Goal: Transaction & Acquisition: Purchase product/service

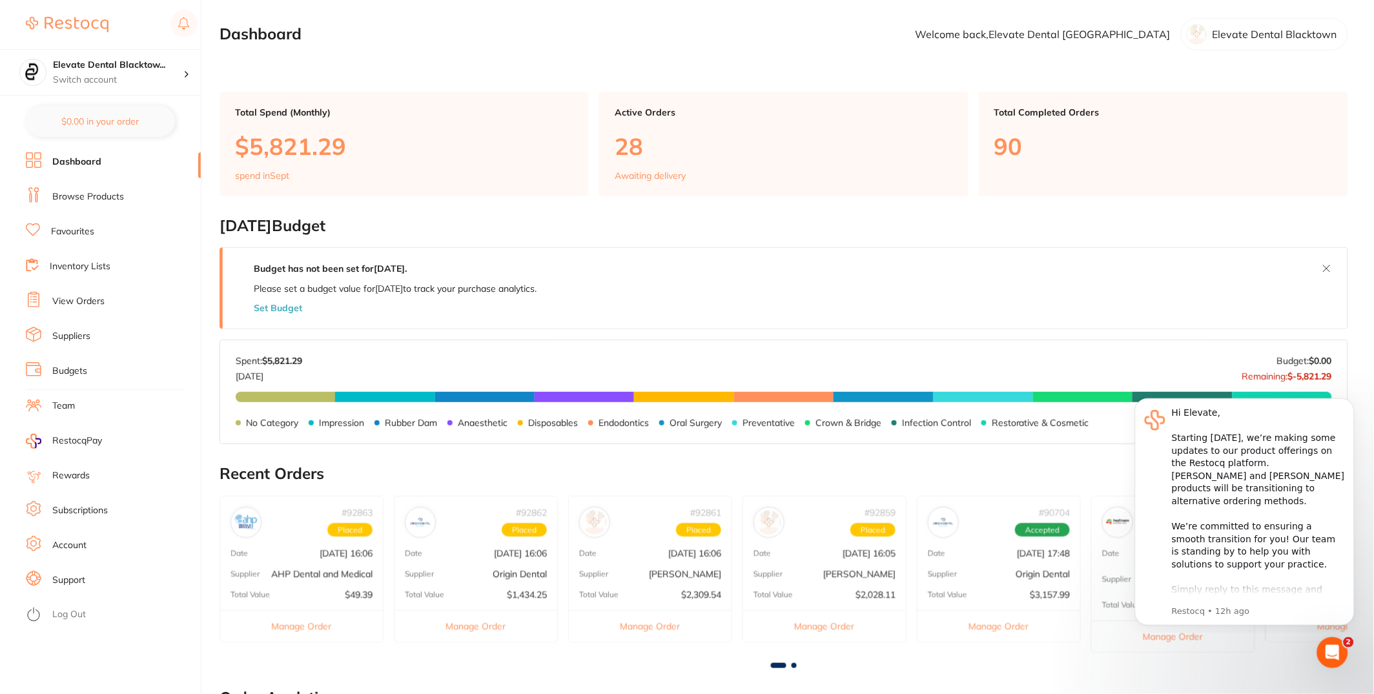
click at [112, 301] on li "View Orders" at bounding box center [113, 301] width 175 height 19
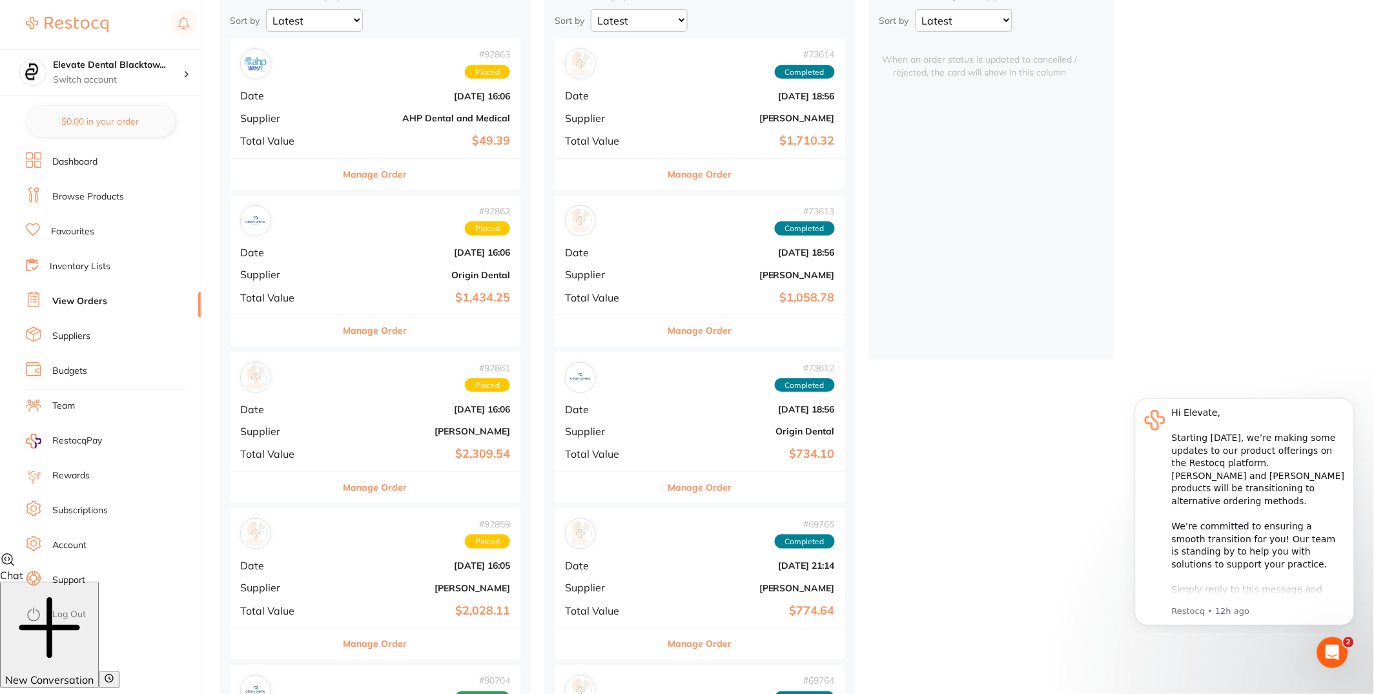
click at [374, 490] on div "Manage Order" at bounding box center [375, 488] width 291 height 32
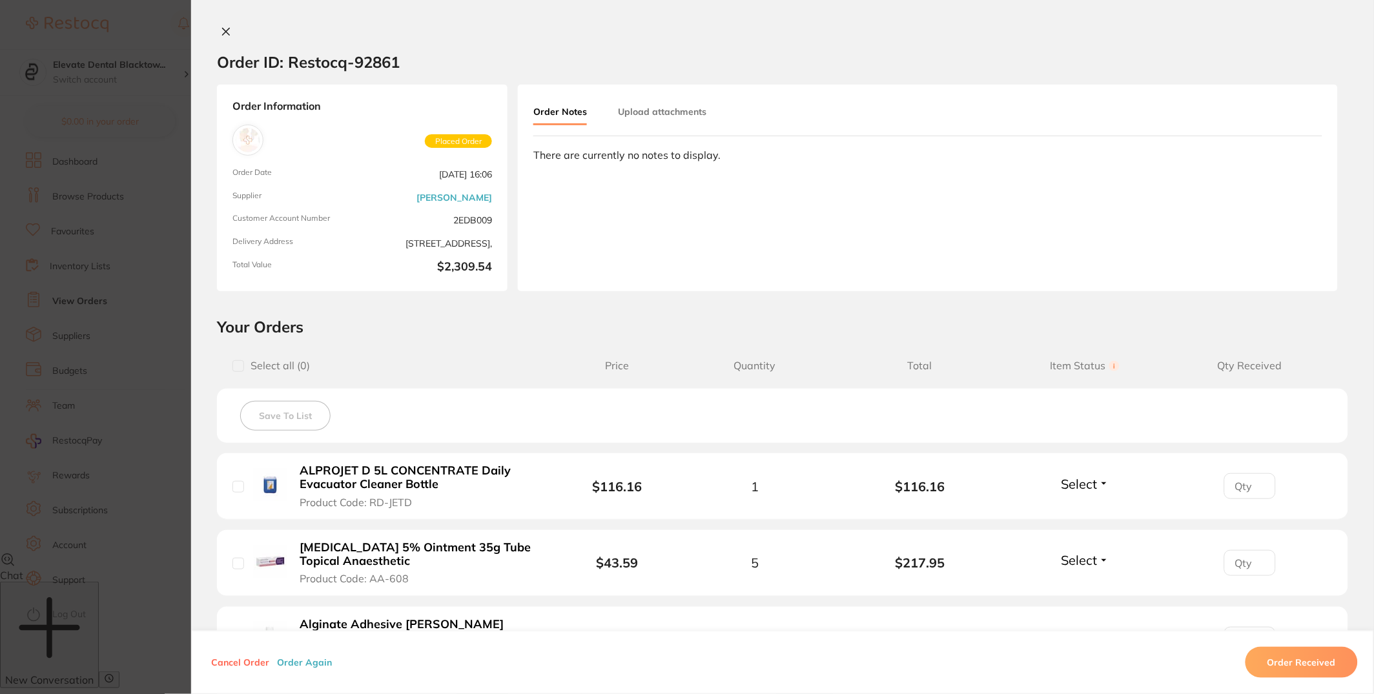
click at [307, 663] on button "Order Again" at bounding box center [304, 663] width 63 height 12
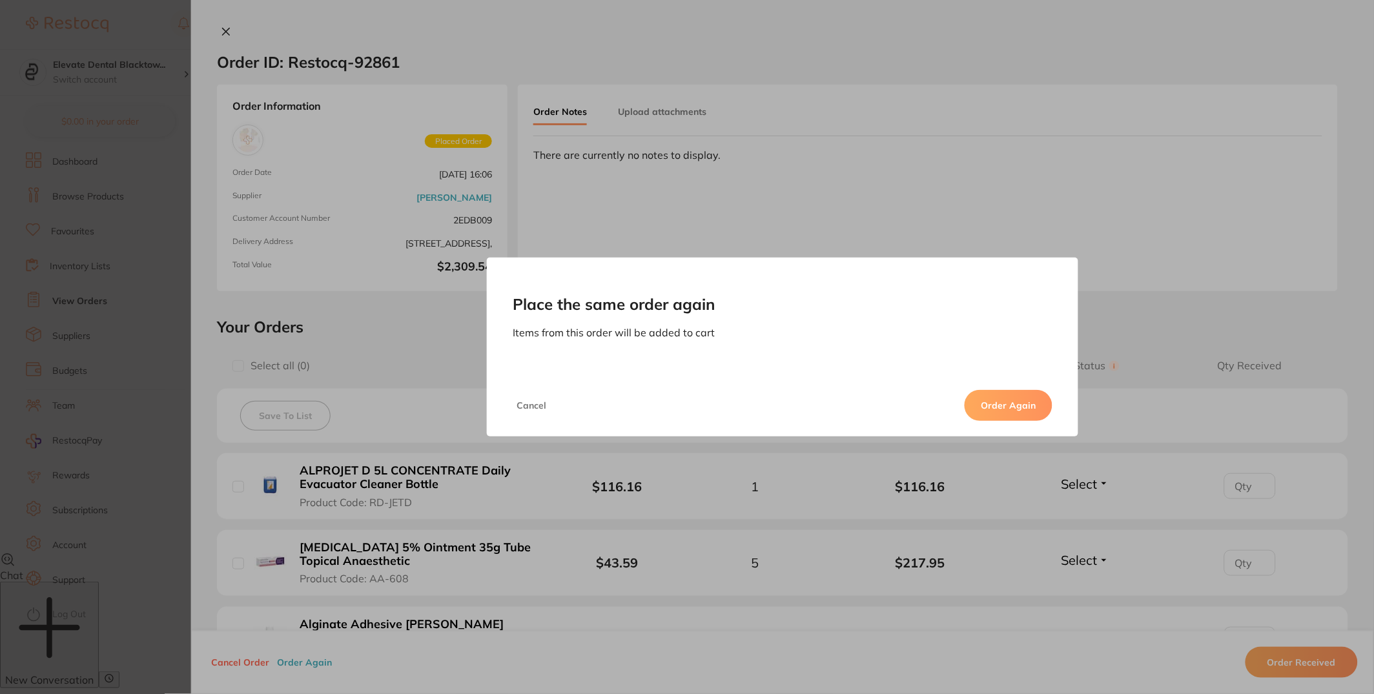
click at [1013, 420] on button "Order Again" at bounding box center [1009, 405] width 88 height 31
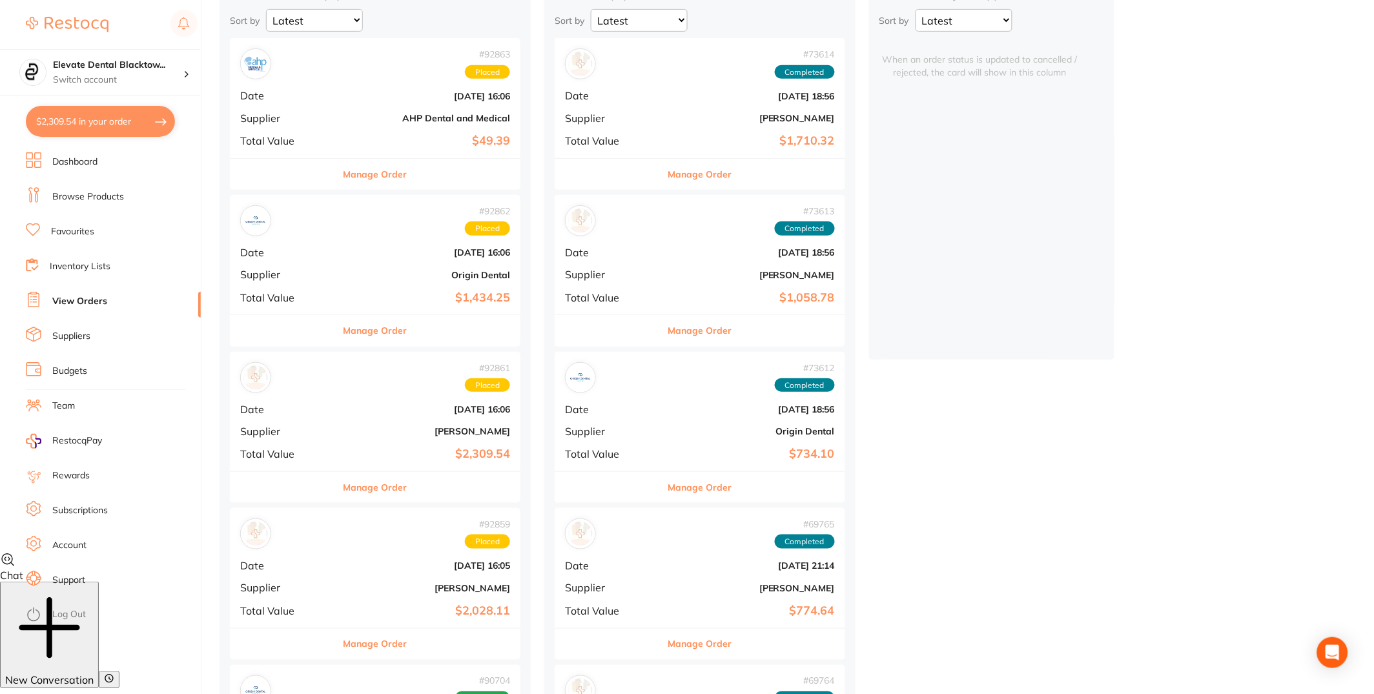
click at [132, 120] on button "$2,309.54 in your order" at bounding box center [100, 121] width 149 height 31
checkbox input "true"
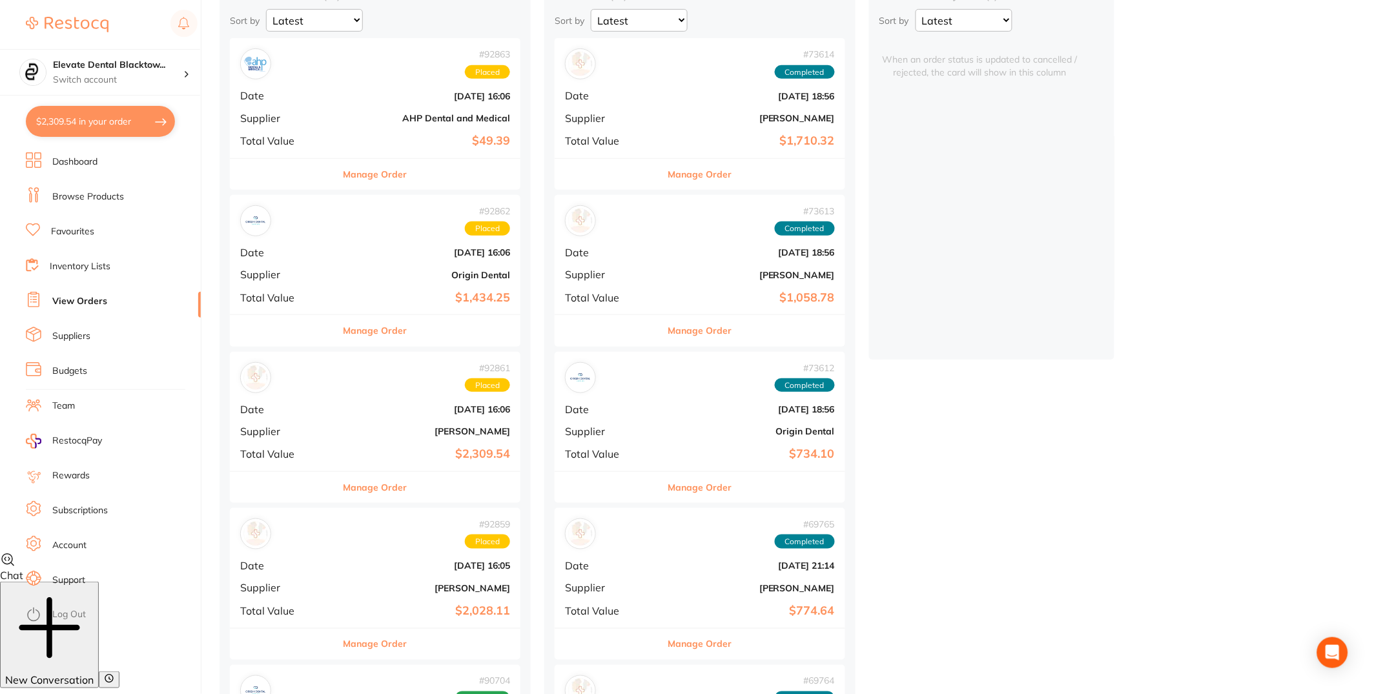
checkbox input "true"
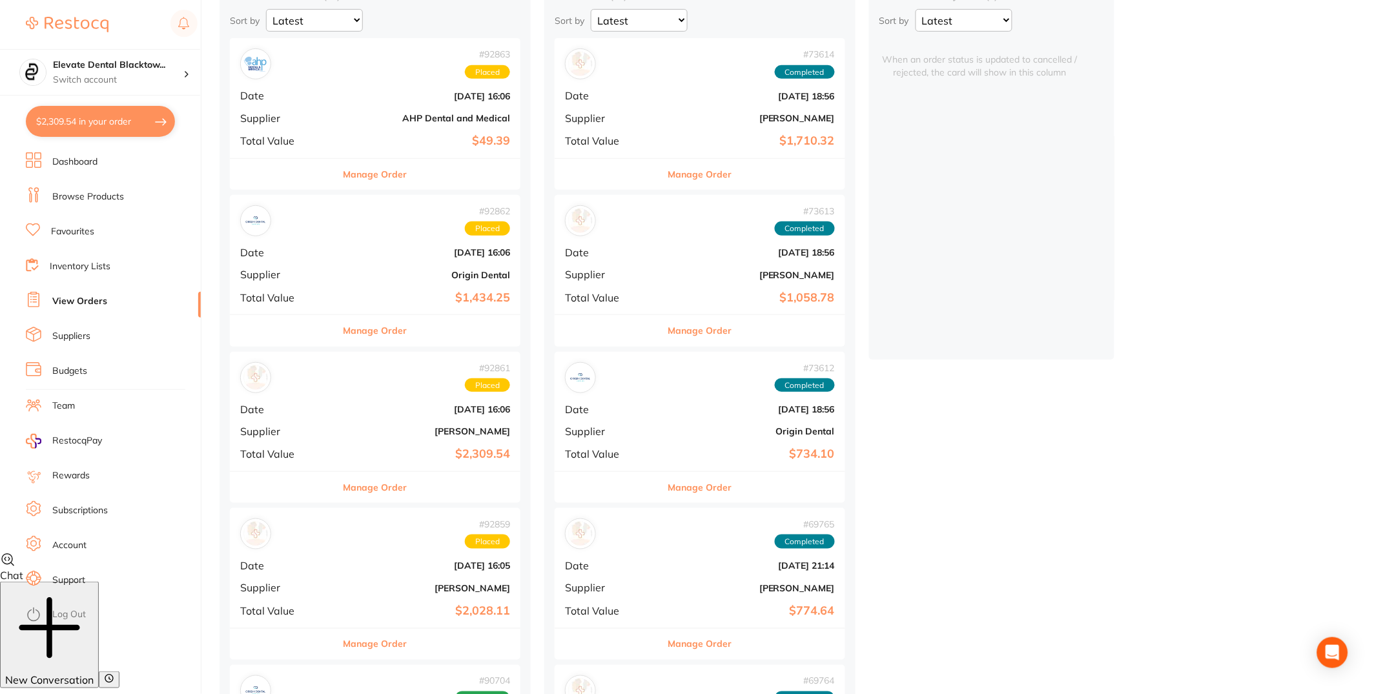
checkbox input "true"
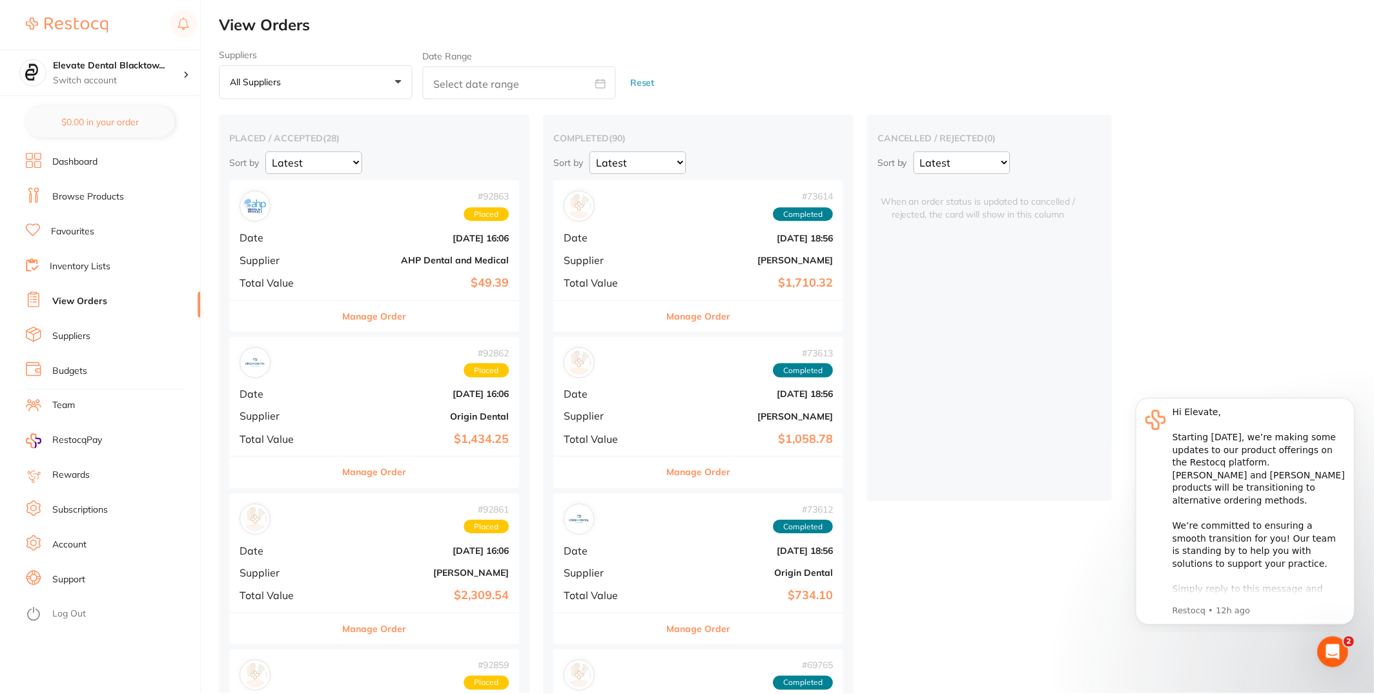
scroll to position [142, 0]
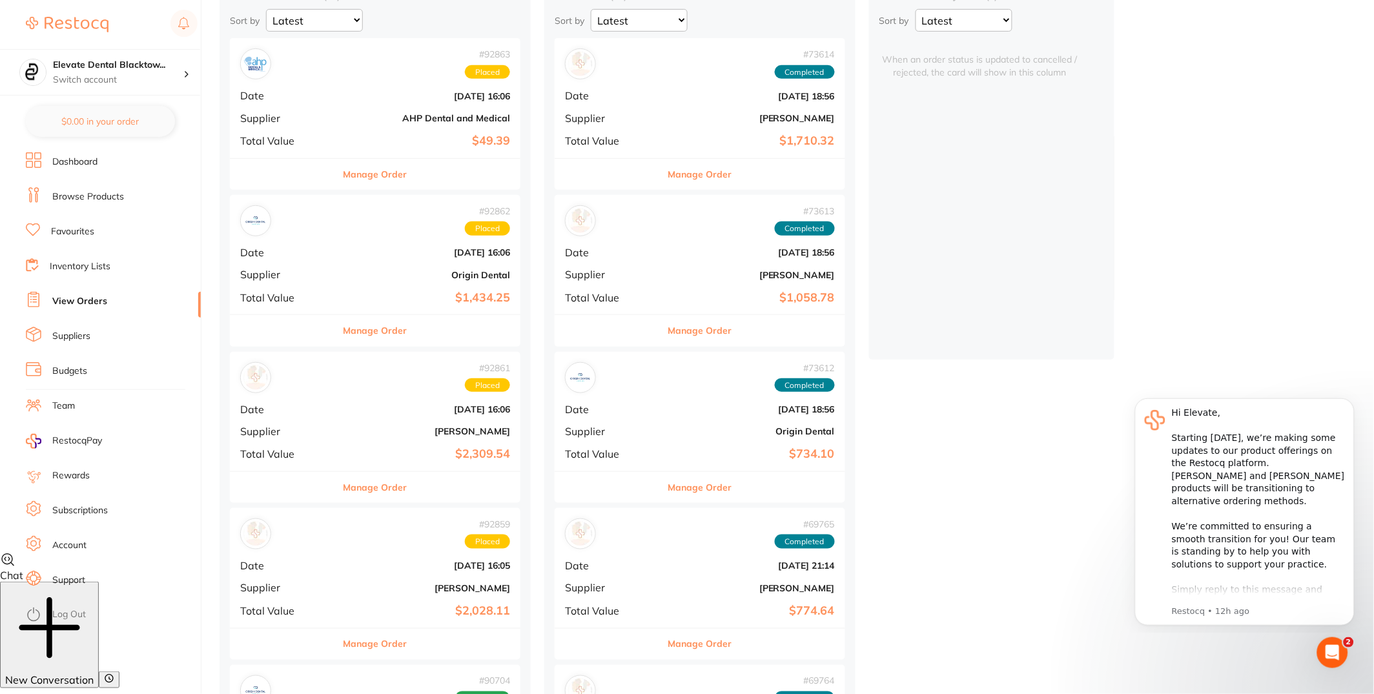
checkbox input "true"
click at [88, 125] on button "$2,309.54 in your order" at bounding box center [100, 121] width 149 height 31
checkbox input "true"
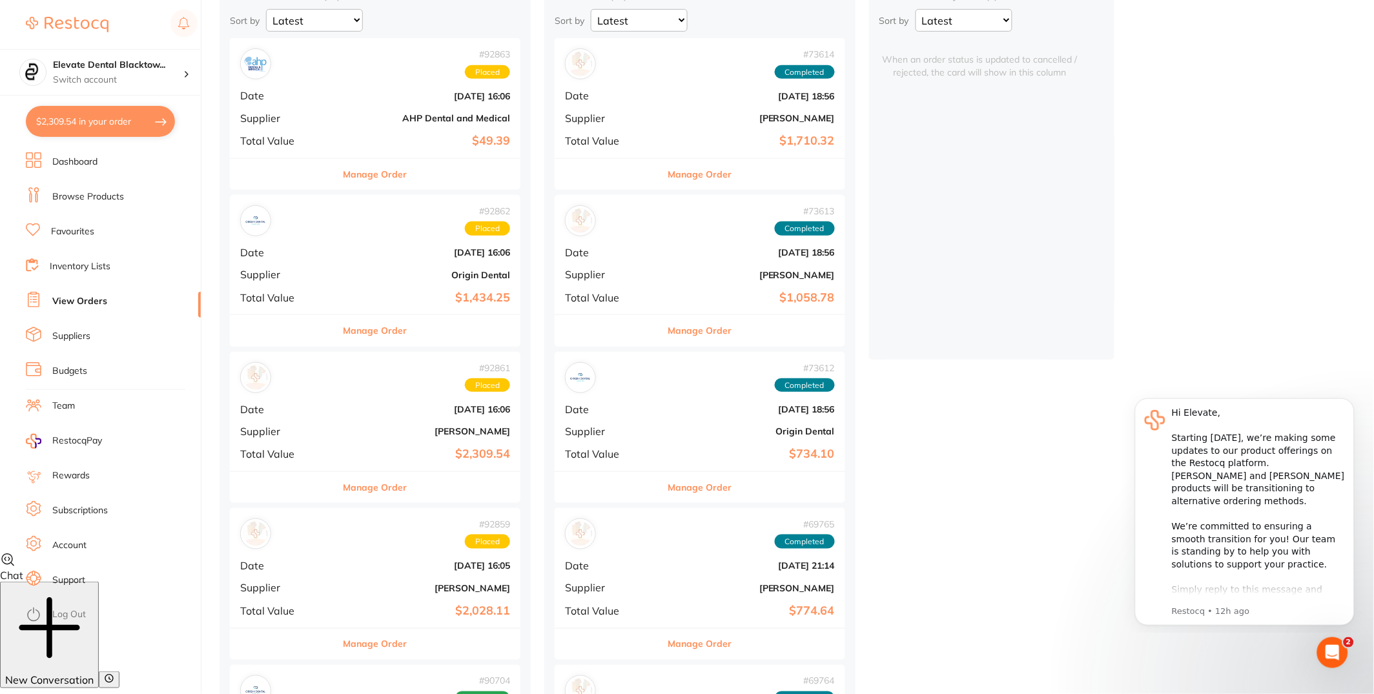
checkbox input "true"
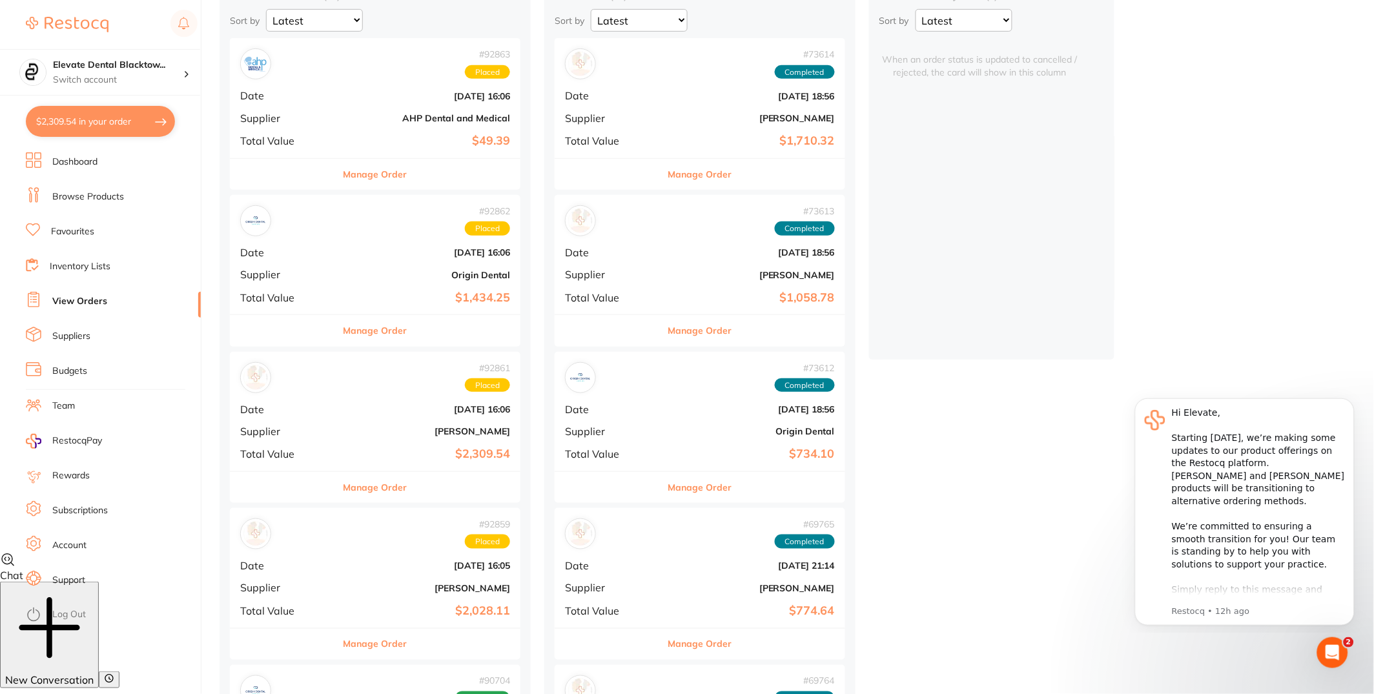
checkbox input "true"
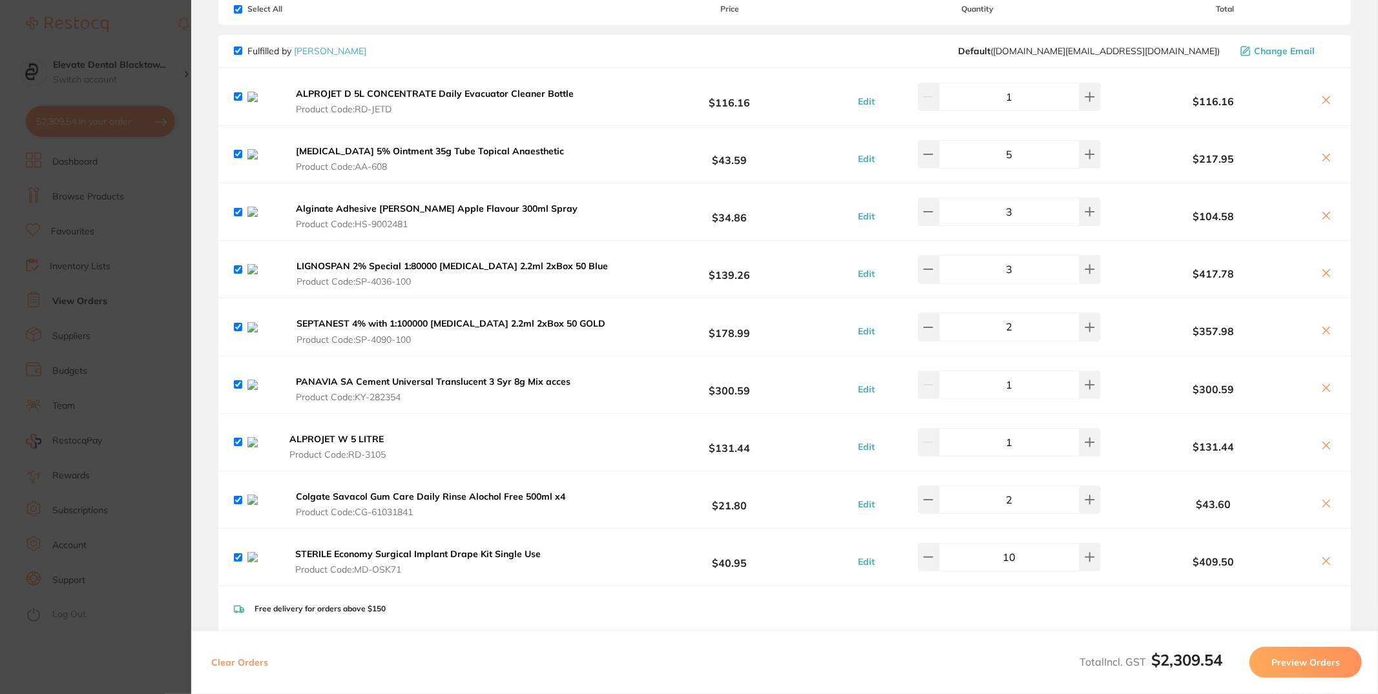
scroll to position [0, 0]
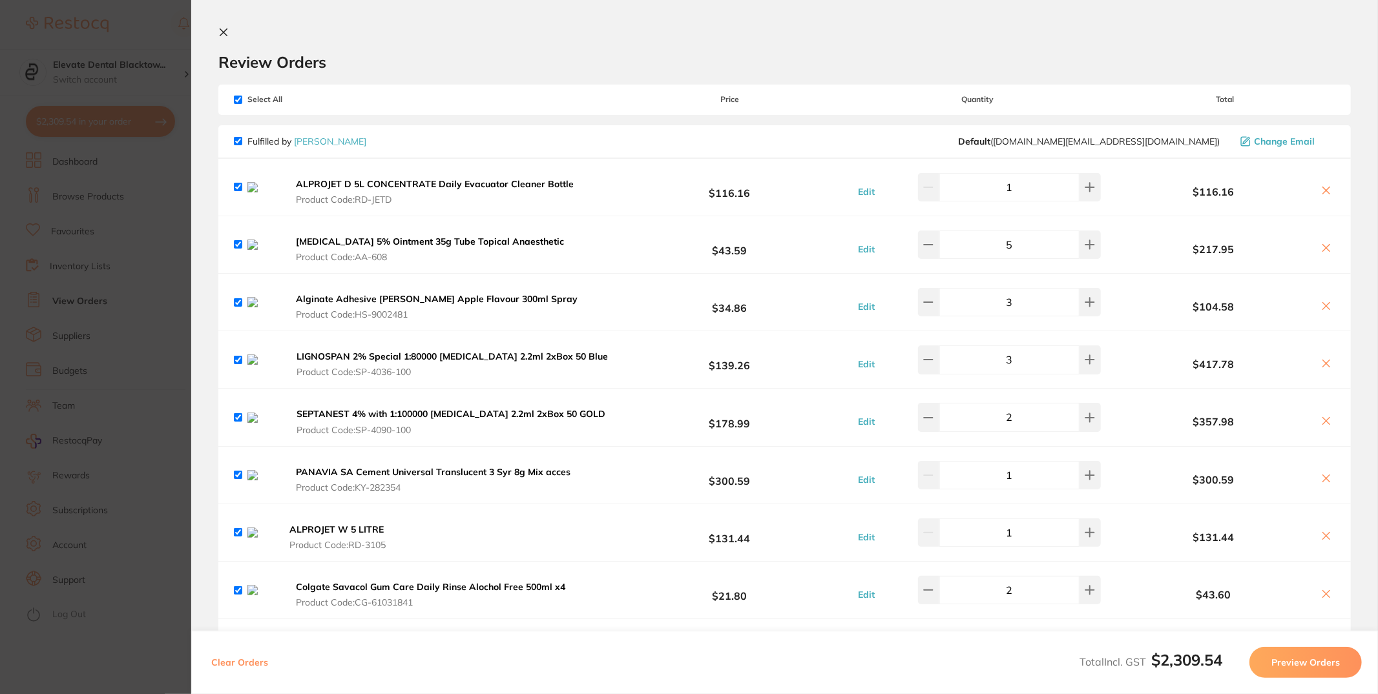
click at [222, 32] on icon at bounding box center [223, 32] width 10 height 10
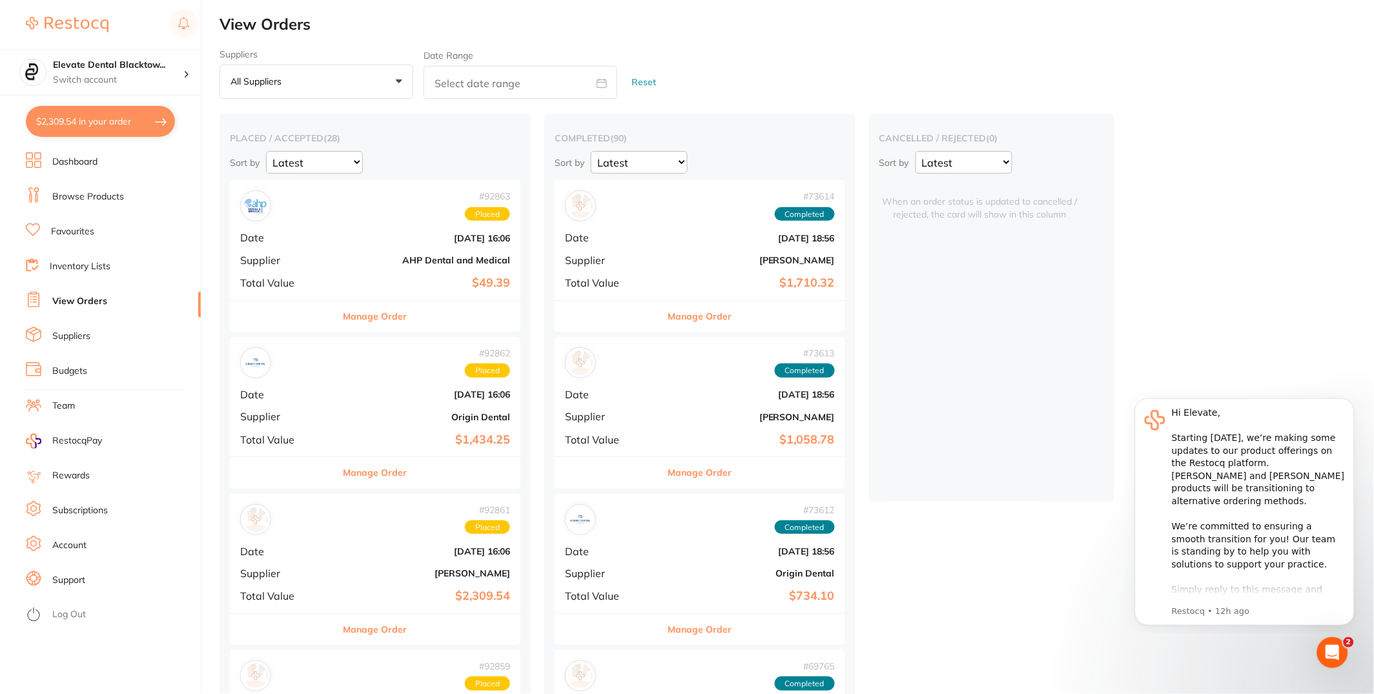
click at [109, 300] on li "View Orders" at bounding box center [113, 301] width 175 height 19
click at [127, 125] on button "$2,309.54 in your order" at bounding box center [100, 121] width 149 height 31
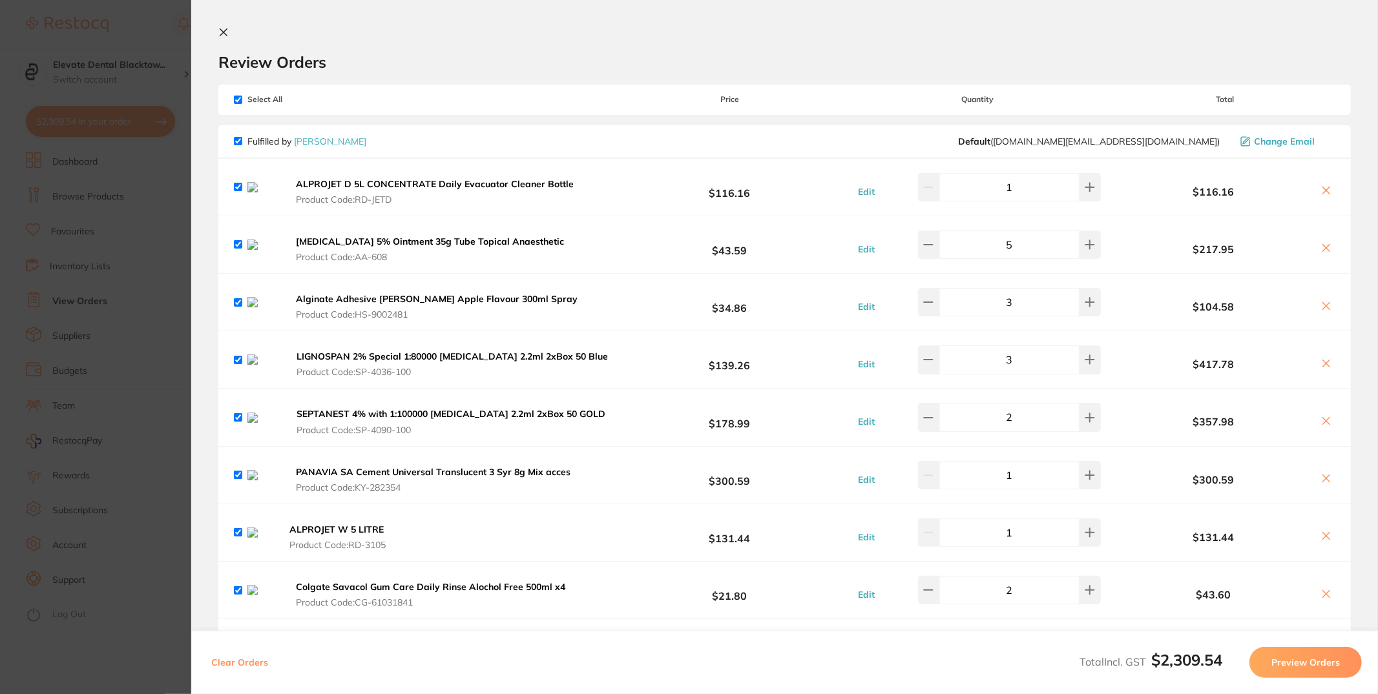
click at [236, 662] on button "Clear Orders" at bounding box center [239, 662] width 65 height 31
checkbox input "true"
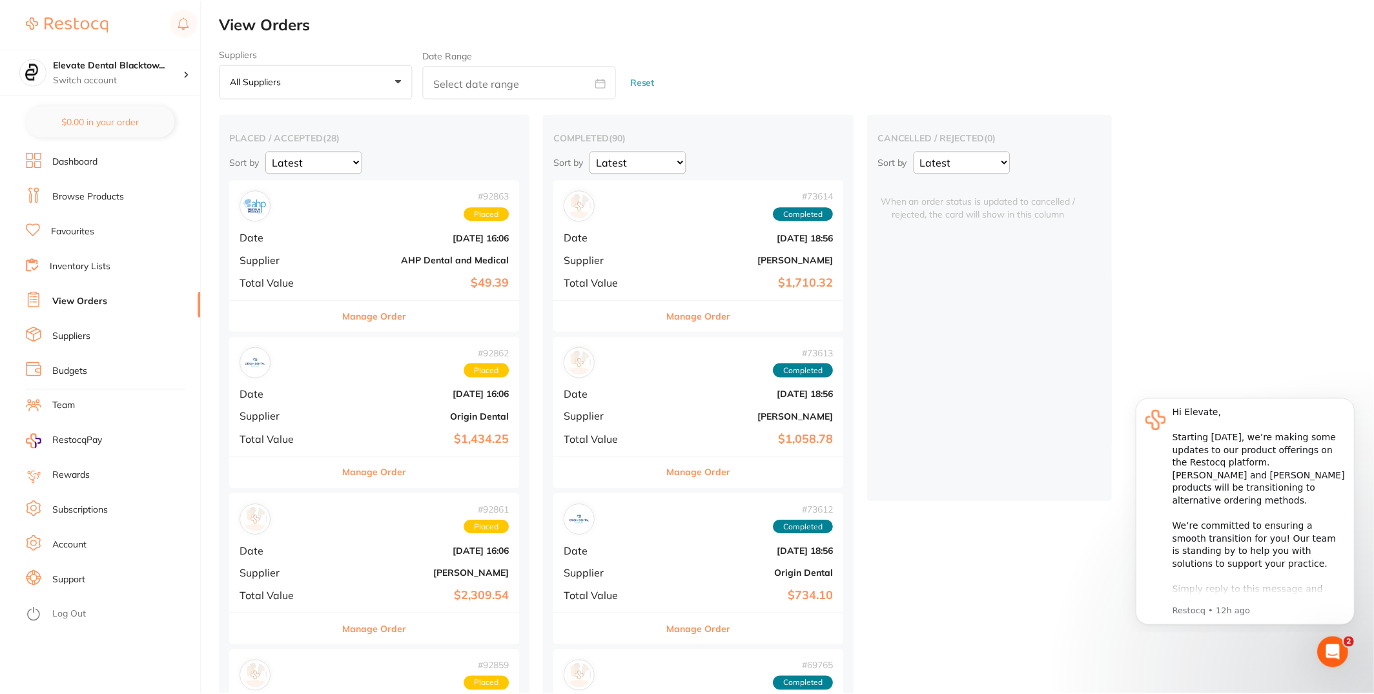
scroll to position [1, 0]
click at [96, 202] on link "Browse Products" at bounding box center [88, 197] width 72 height 13
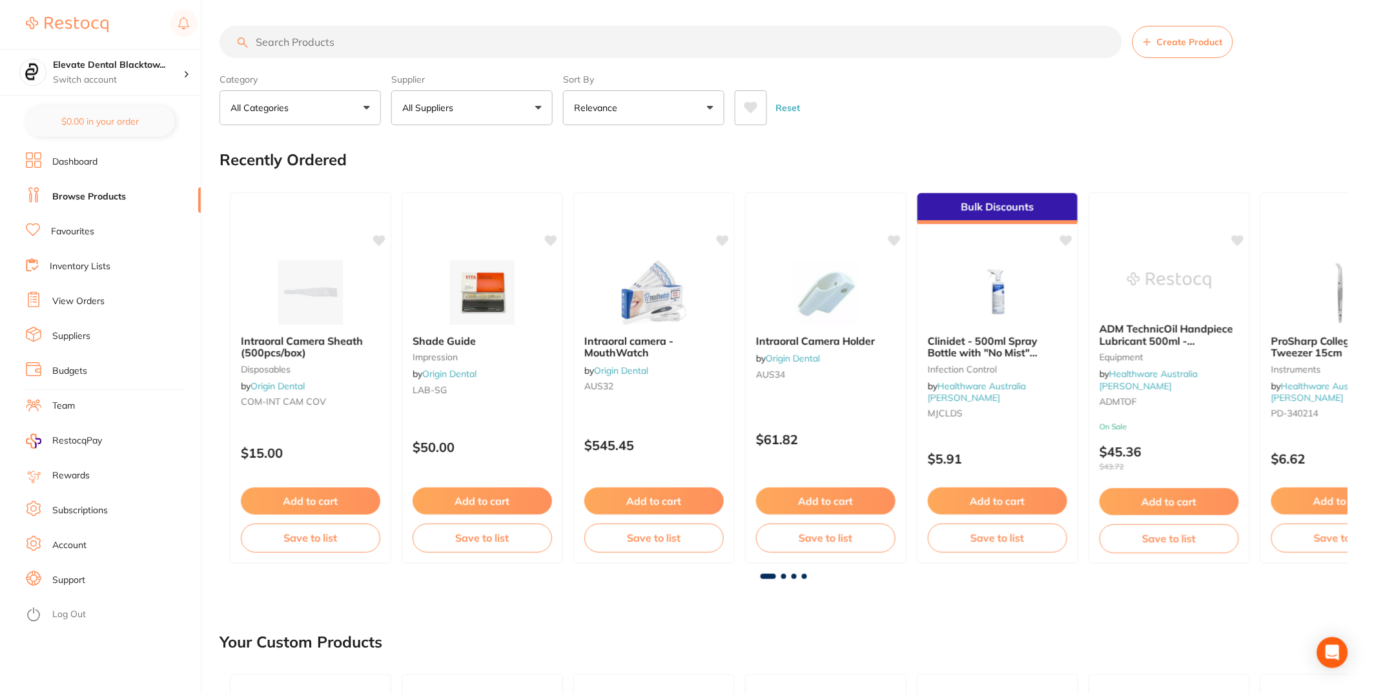
click at [455, 39] on input "search" at bounding box center [671, 42] width 903 height 32
paste input "RD-3105"
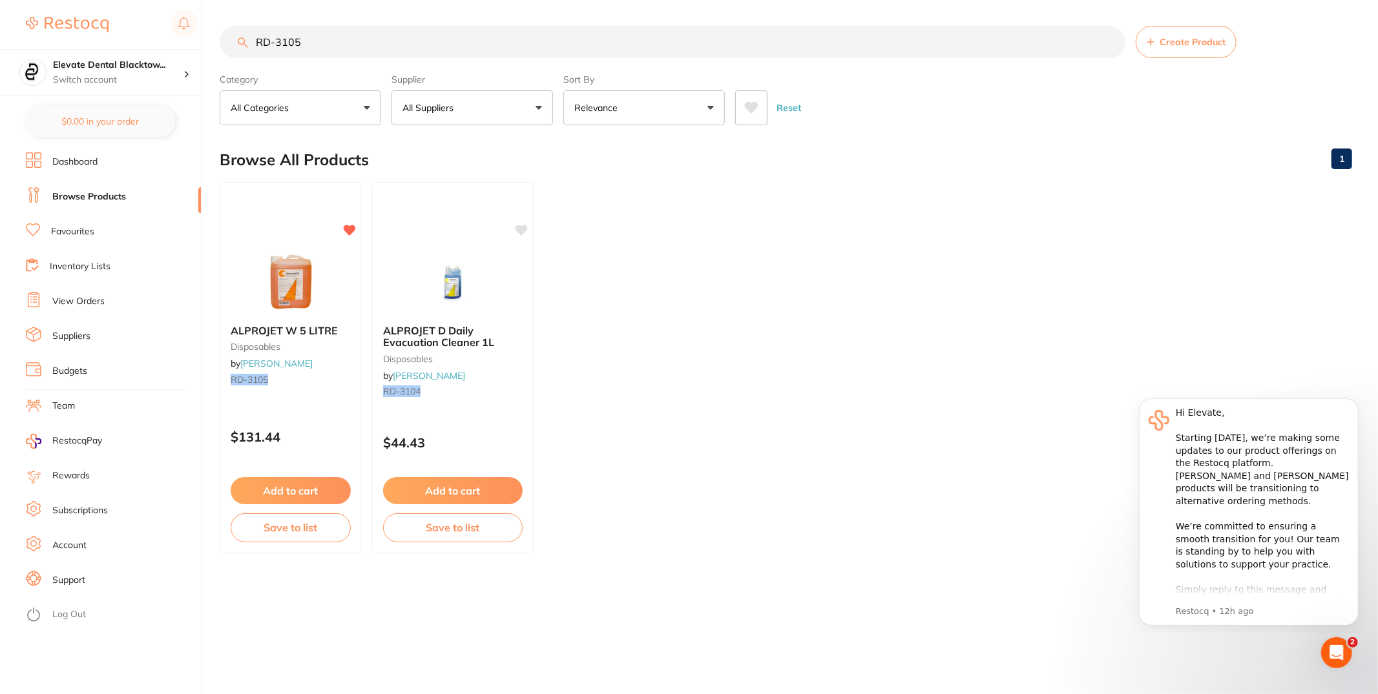
type input "RD-3105"
